Goal: Task Accomplishment & Management: Complete application form

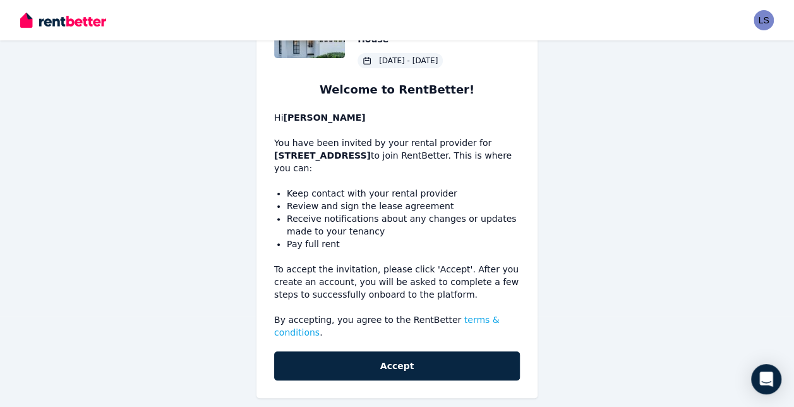
scroll to position [92, 0]
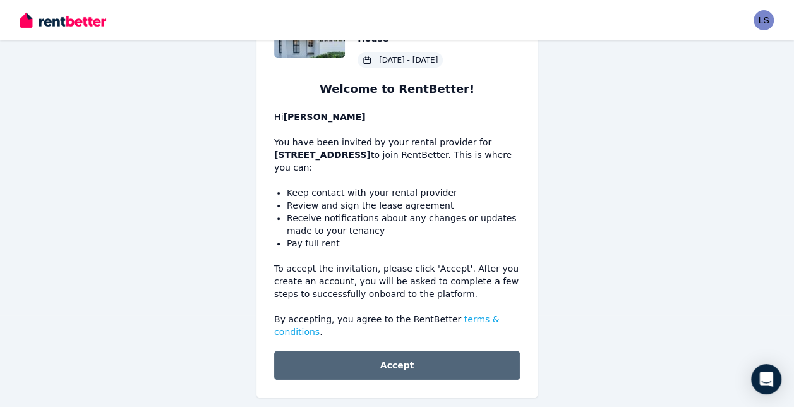
click at [423, 351] on button "Accept" at bounding box center [397, 365] width 246 height 29
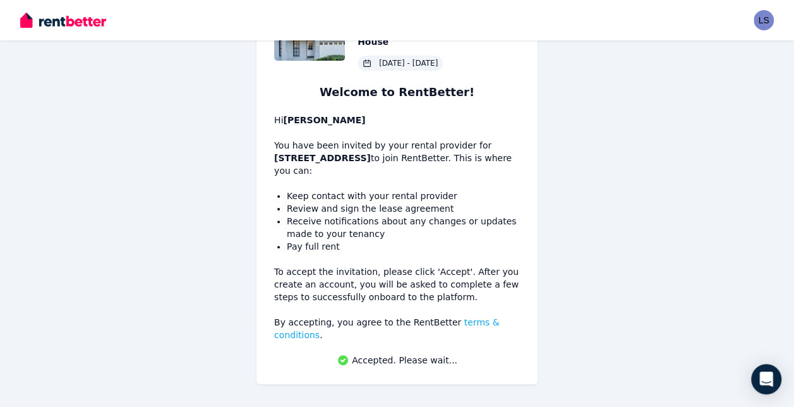
scroll to position [76, 0]
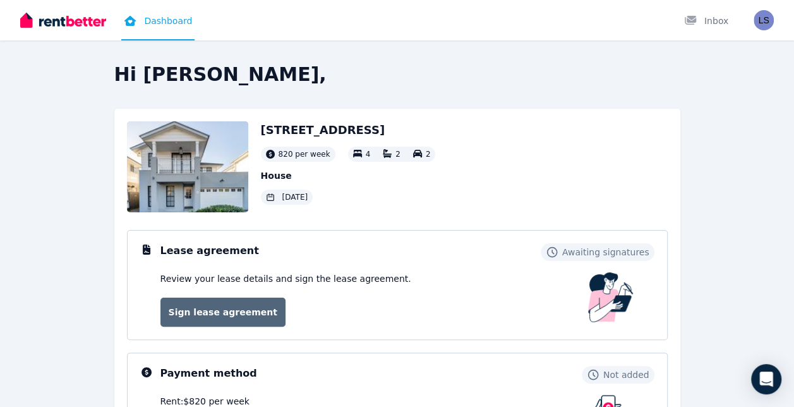
click at [207, 314] on link "Sign lease agreement" at bounding box center [223, 312] width 125 height 29
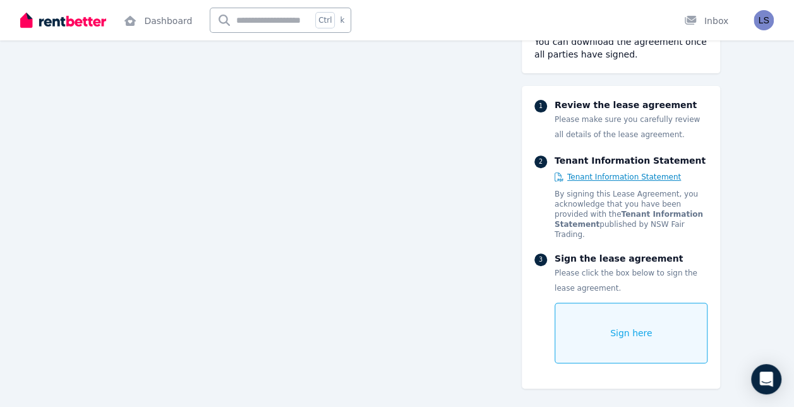
scroll to position [187, 0]
click at [630, 308] on div "Sign here" at bounding box center [632, 333] width 154 height 61
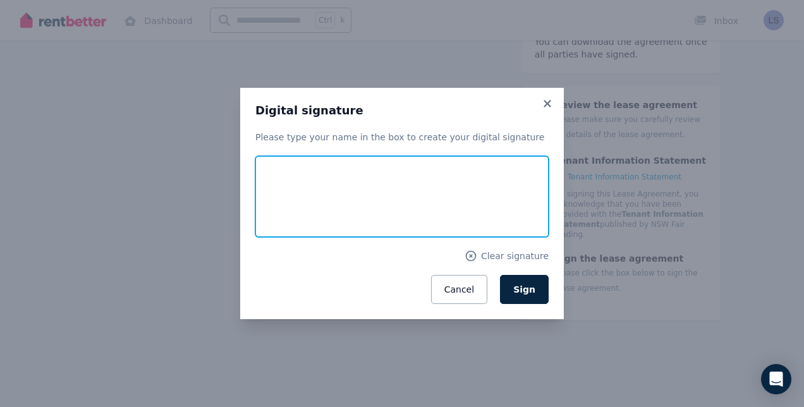
click at [489, 194] on input "text" at bounding box center [401, 196] width 293 height 81
type input "**********"
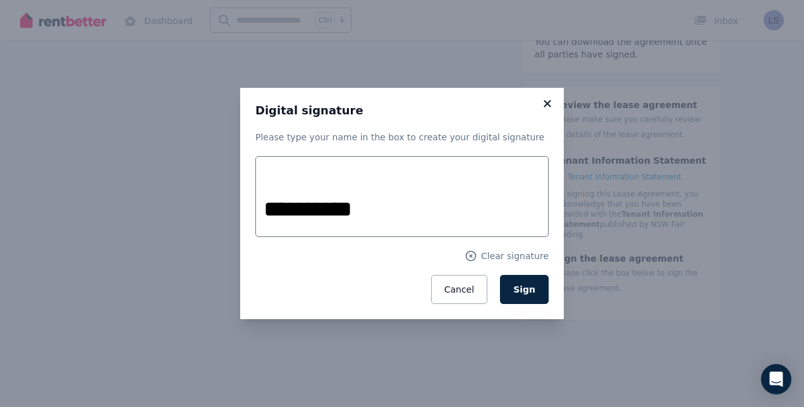
click at [548, 106] on icon at bounding box center [547, 103] width 13 height 11
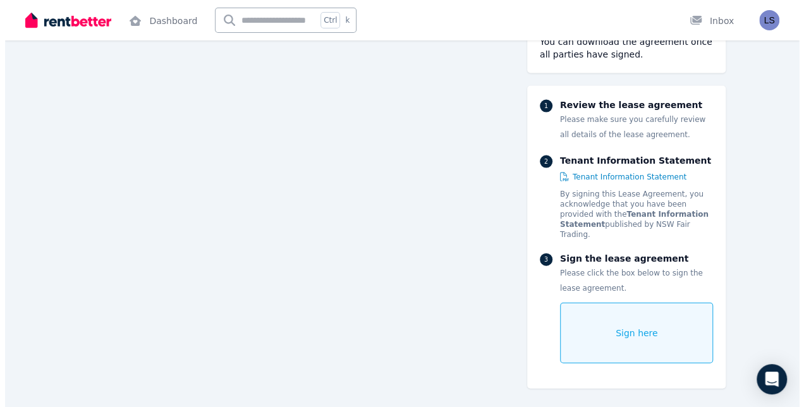
scroll to position [1288, 0]
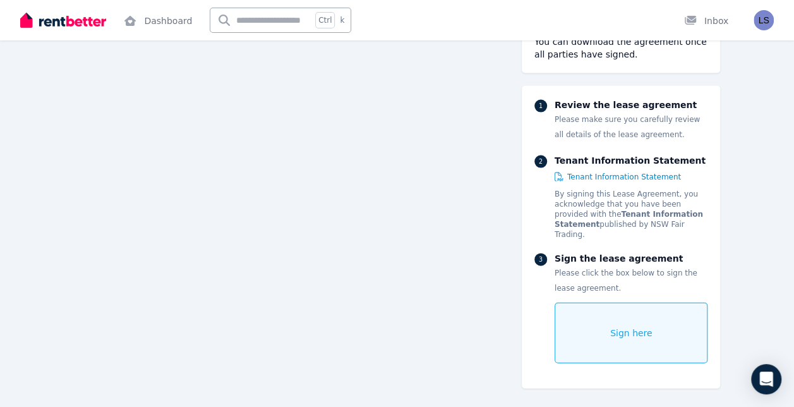
click at [651, 322] on div "Sign here" at bounding box center [632, 333] width 154 height 61
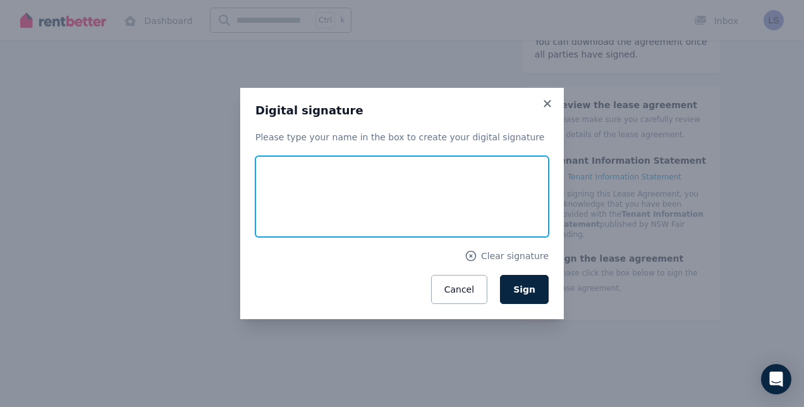
click at [507, 199] on input "text" at bounding box center [401, 196] width 293 height 81
type input "**********"
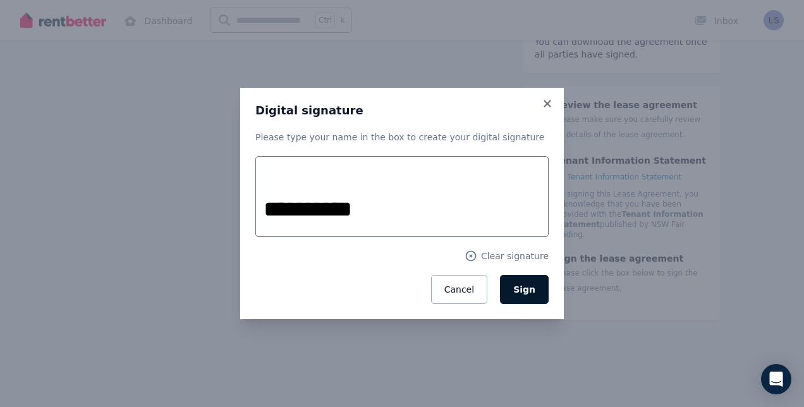
click at [535, 286] on span "Sign" at bounding box center [524, 289] width 22 height 10
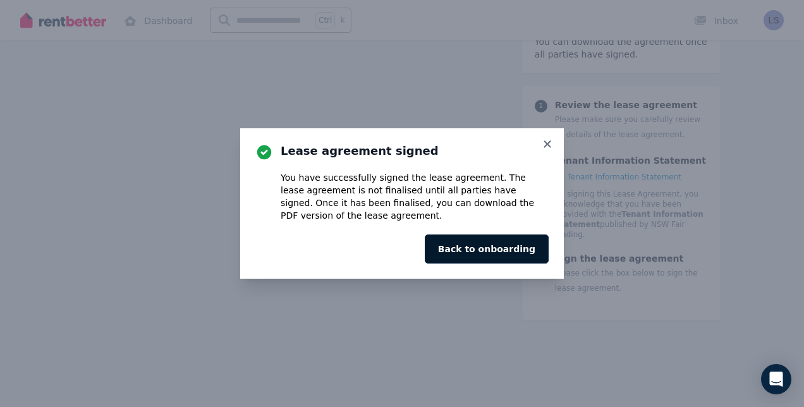
click at [531, 253] on button "Back to onboarding" at bounding box center [487, 248] width 124 height 29
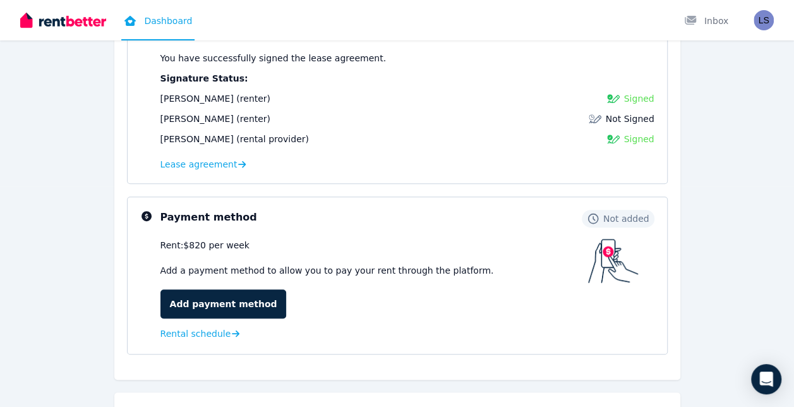
scroll to position [221, 0]
click at [234, 298] on link "Add payment method" at bounding box center [224, 303] width 126 height 29
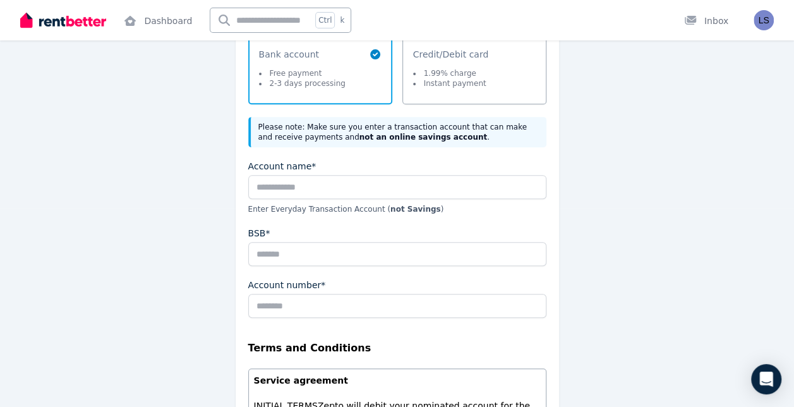
scroll to position [200, 0]
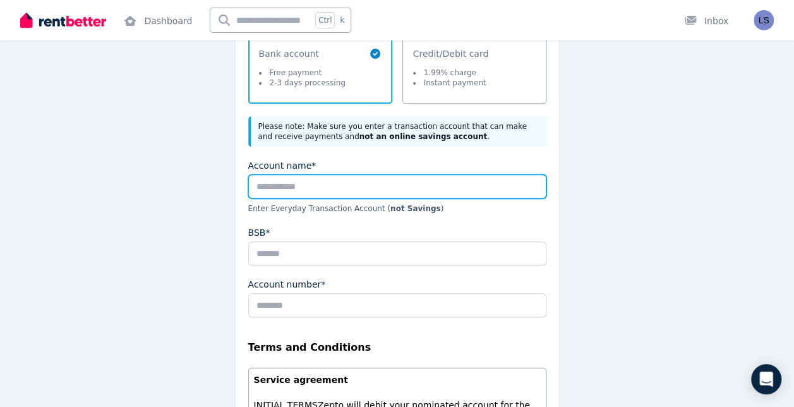
click at [455, 185] on input "Account name*" at bounding box center [397, 186] width 298 height 24
type input "**********"
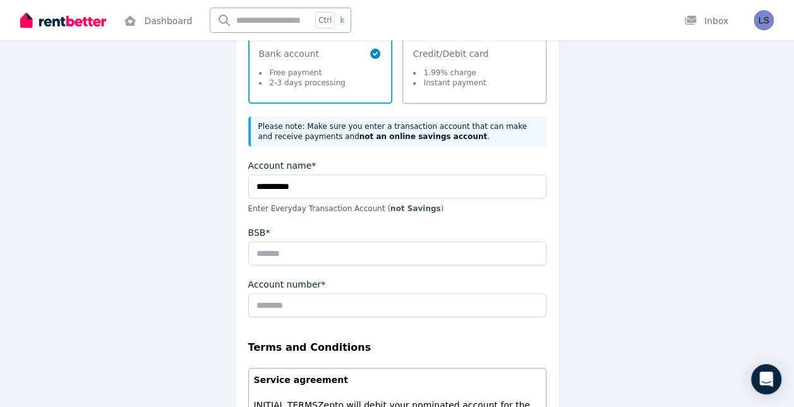
click at [395, 236] on div "BSB*" at bounding box center [397, 232] width 298 height 13
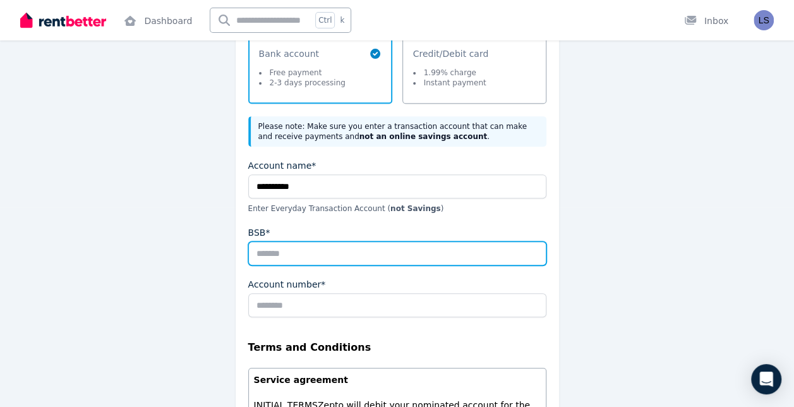
click at [391, 245] on input "BSB*" at bounding box center [397, 253] width 298 height 24
type input "******"
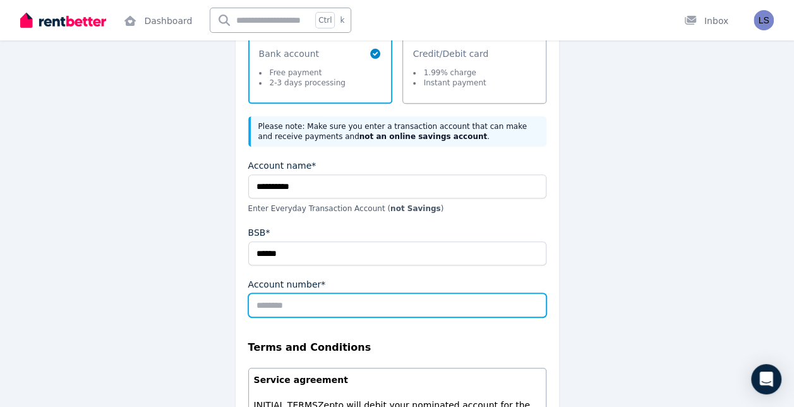
click at [382, 303] on input "Account number*" at bounding box center [397, 305] width 298 height 24
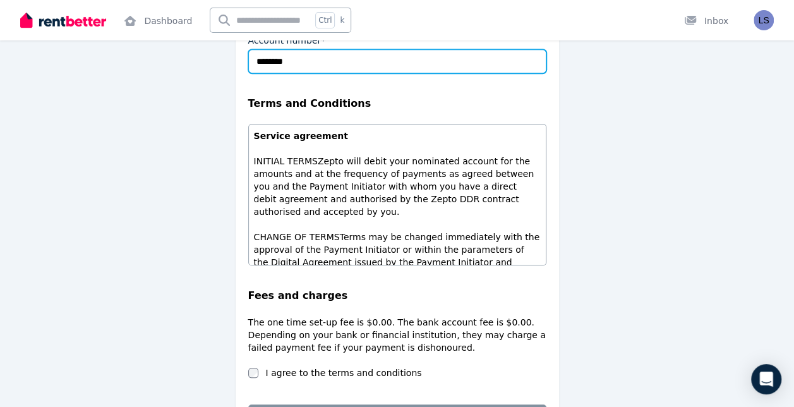
scroll to position [444, 0]
type input "********"
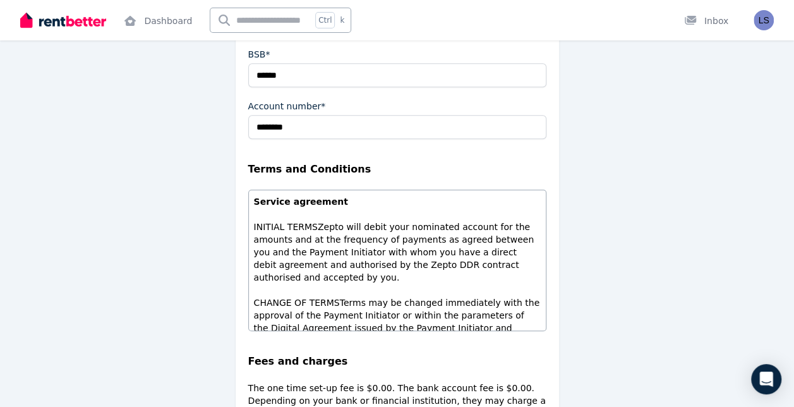
scroll to position [539, 0]
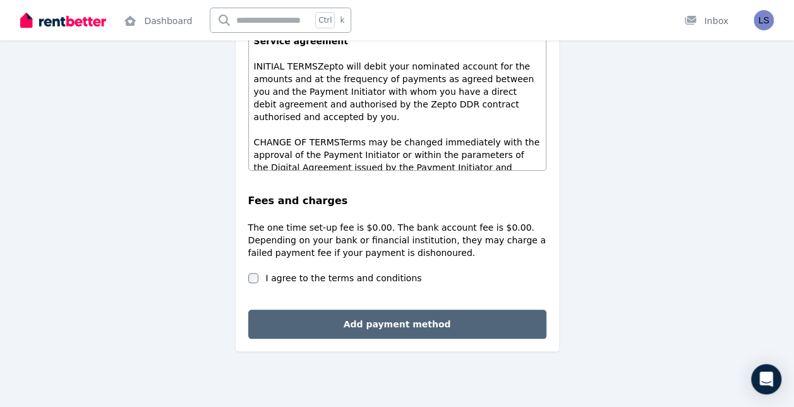
click at [415, 314] on button "Add payment method" at bounding box center [397, 324] width 298 height 29
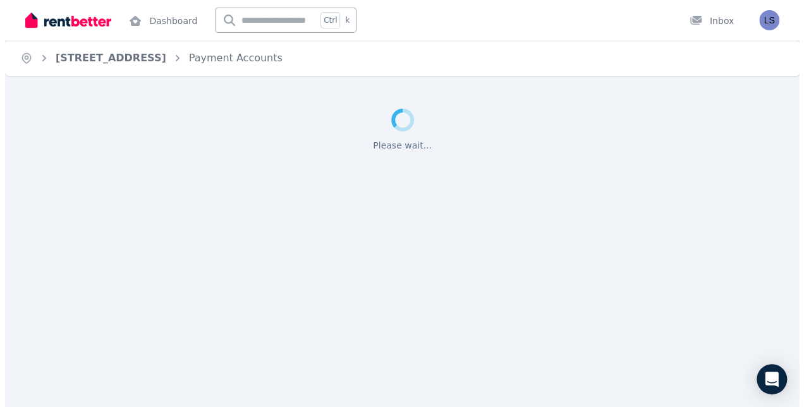
scroll to position [0, 0]
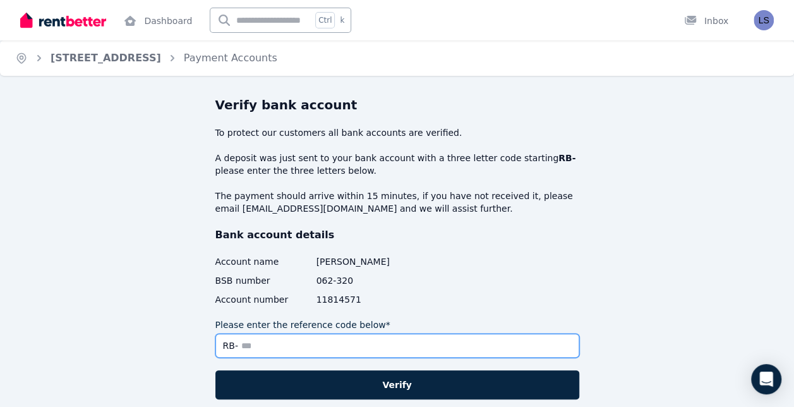
click at [407, 349] on input "Please enter the reference code below*" at bounding box center [398, 346] width 364 height 24
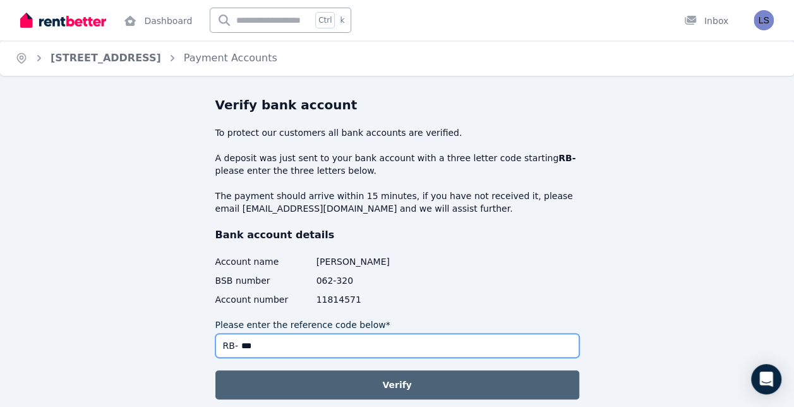
type input "***"
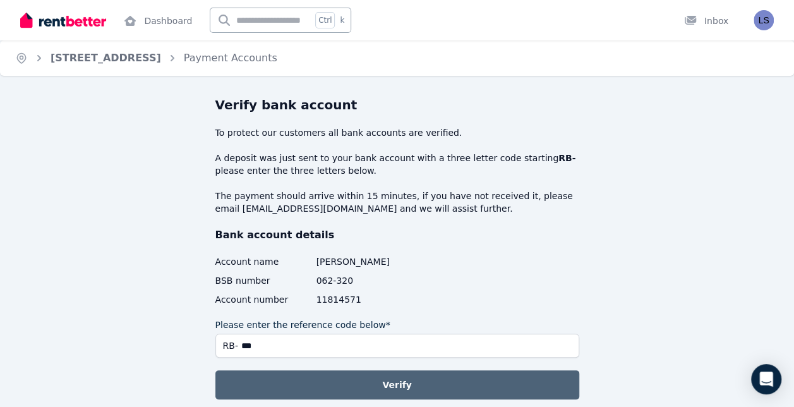
click at [418, 380] on button "Verify" at bounding box center [398, 384] width 364 height 29
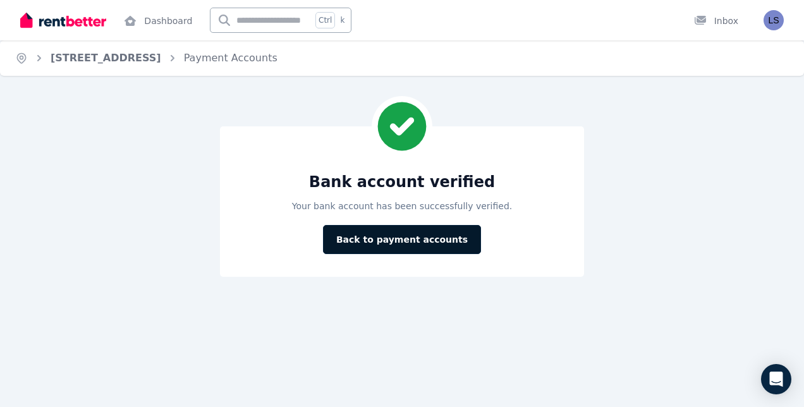
click at [430, 242] on button "Back to payment accounts" at bounding box center [402, 239] width 158 height 29
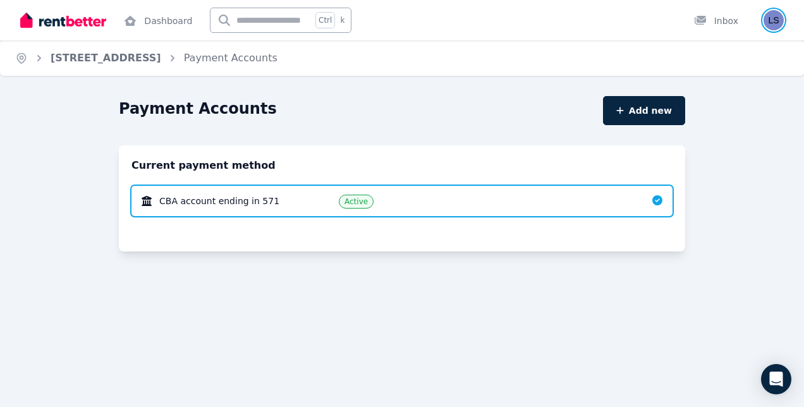
click at [776, 27] on img "button" at bounding box center [774, 20] width 20 height 20
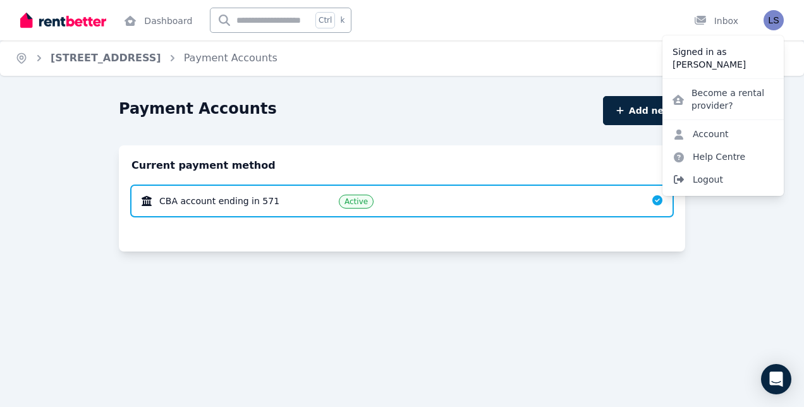
click at [731, 183] on span "Logout" at bounding box center [722, 179] width 121 height 23
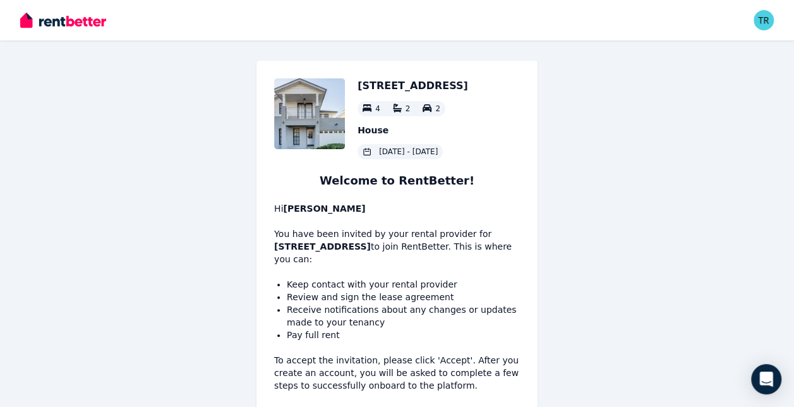
scroll to position [92, 0]
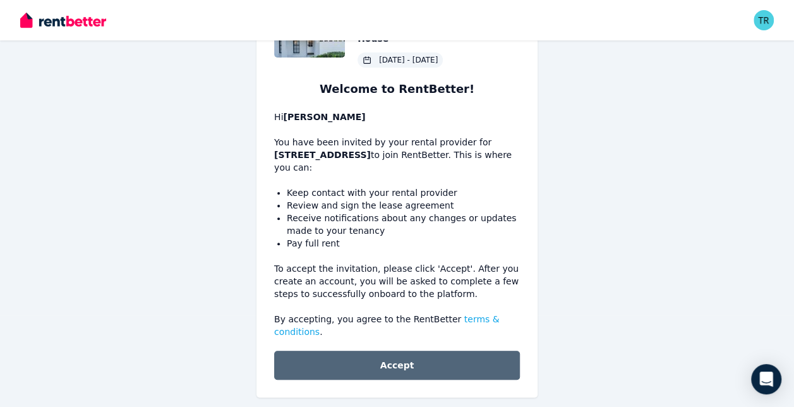
click at [407, 360] on button "Accept" at bounding box center [397, 365] width 246 height 29
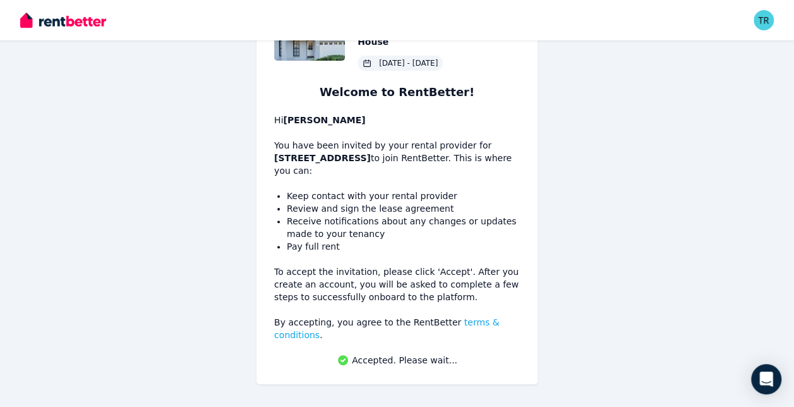
scroll to position [76, 0]
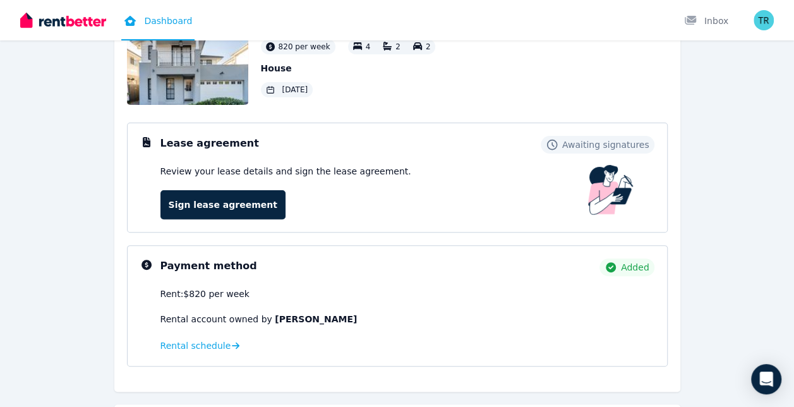
scroll to position [108, 0]
click at [230, 218] on div "Lease agreement Awaiting signatures Review your lease details and sign the leas…" at bounding box center [397, 177] width 541 height 110
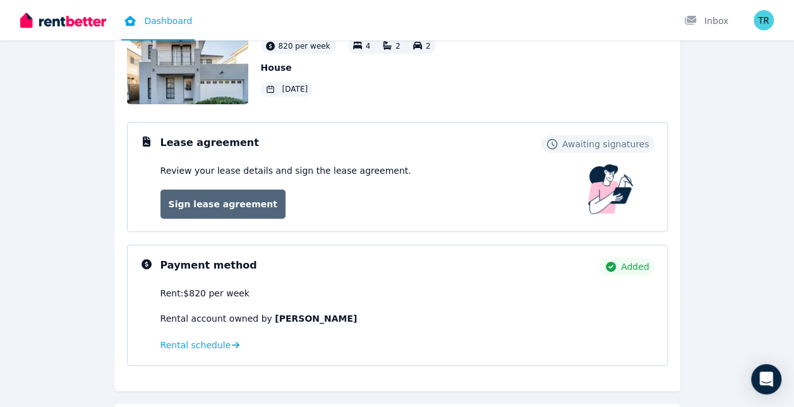
click at [229, 211] on link "Sign lease agreement" at bounding box center [223, 204] width 125 height 29
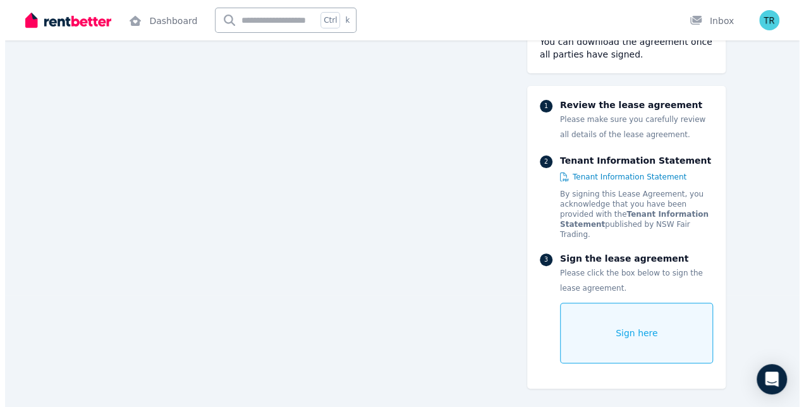
scroll to position [113, 0]
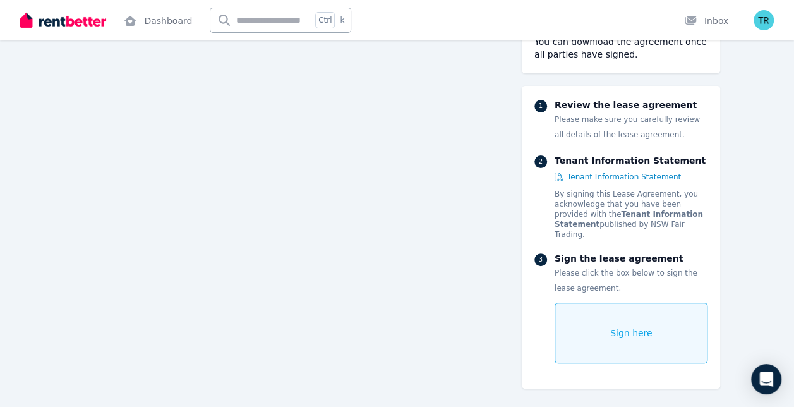
click at [636, 315] on div "Sign here" at bounding box center [632, 333] width 154 height 61
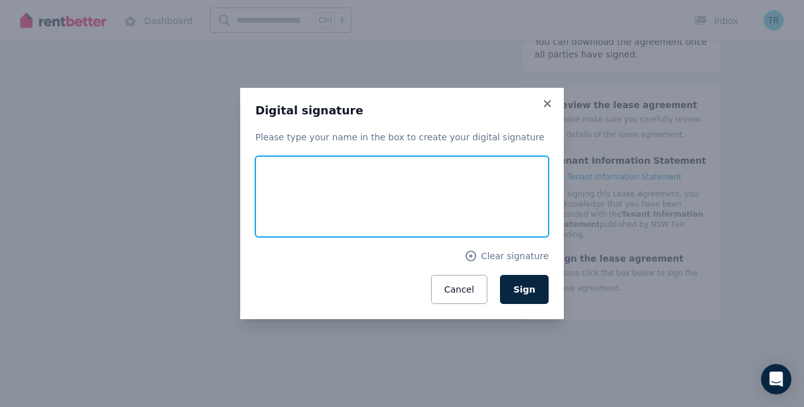
click at [461, 197] on input "text" at bounding box center [401, 196] width 293 height 81
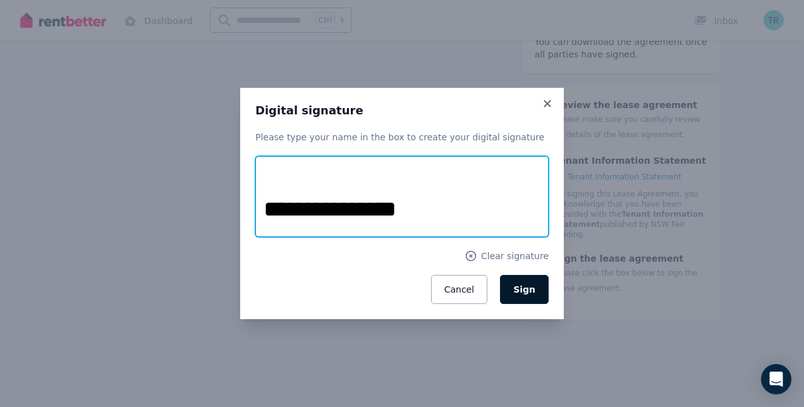
type input "**********"
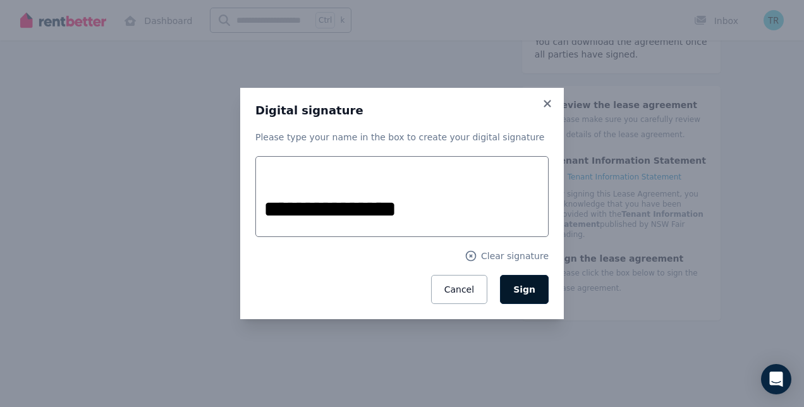
click at [542, 286] on button "Sign" at bounding box center [524, 289] width 49 height 29
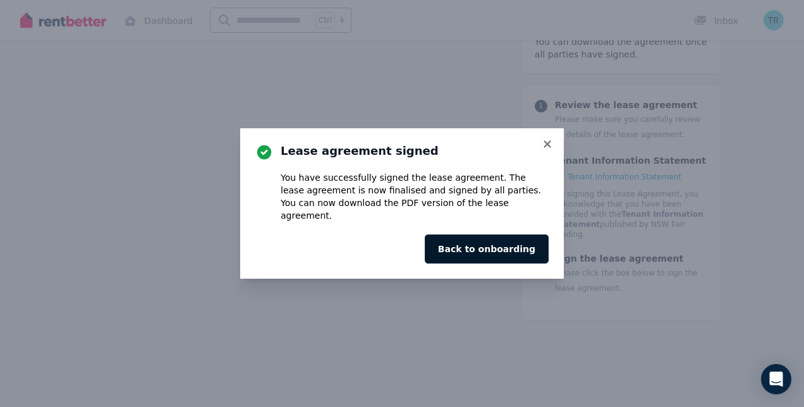
click at [527, 241] on button "Back to onboarding" at bounding box center [487, 248] width 124 height 29
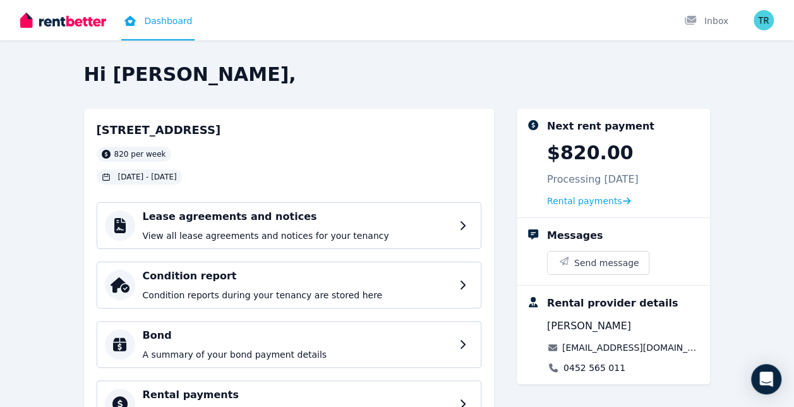
drag, startPoint x: 511, startPoint y: 262, endPoint x: 498, endPoint y: 275, distance: 18.8
click at [498, 275] on div "[STREET_ADDRESS] per week [DATE] - [DATE] Lease agreements and notices View all…" at bounding box center [397, 340] width 627 height 463
click at [336, 239] on p "View all lease agreements and notices for your tenancy" at bounding box center [300, 235] width 314 height 13
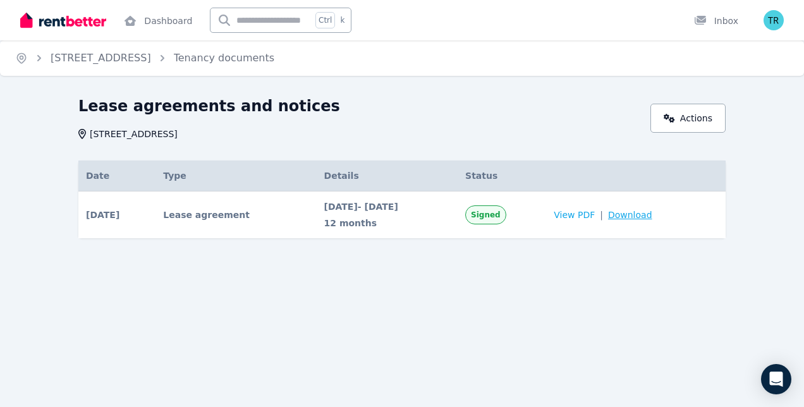
click at [644, 214] on span "Download" at bounding box center [630, 215] width 44 height 13
click at [786, 16] on div "Open main menu Dashboard Ctrl k Inbox Open user menu" at bounding box center [402, 20] width 804 height 40
click at [772, 18] on img "button" at bounding box center [774, 20] width 20 height 20
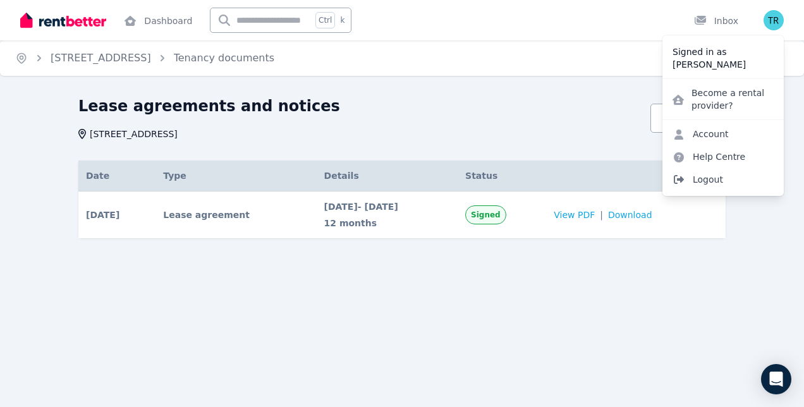
click at [700, 181] on span "Logout" at bounding box center [722, 179] width 121 height 23
